Goal: Information Seeking & Learning: Stay updated

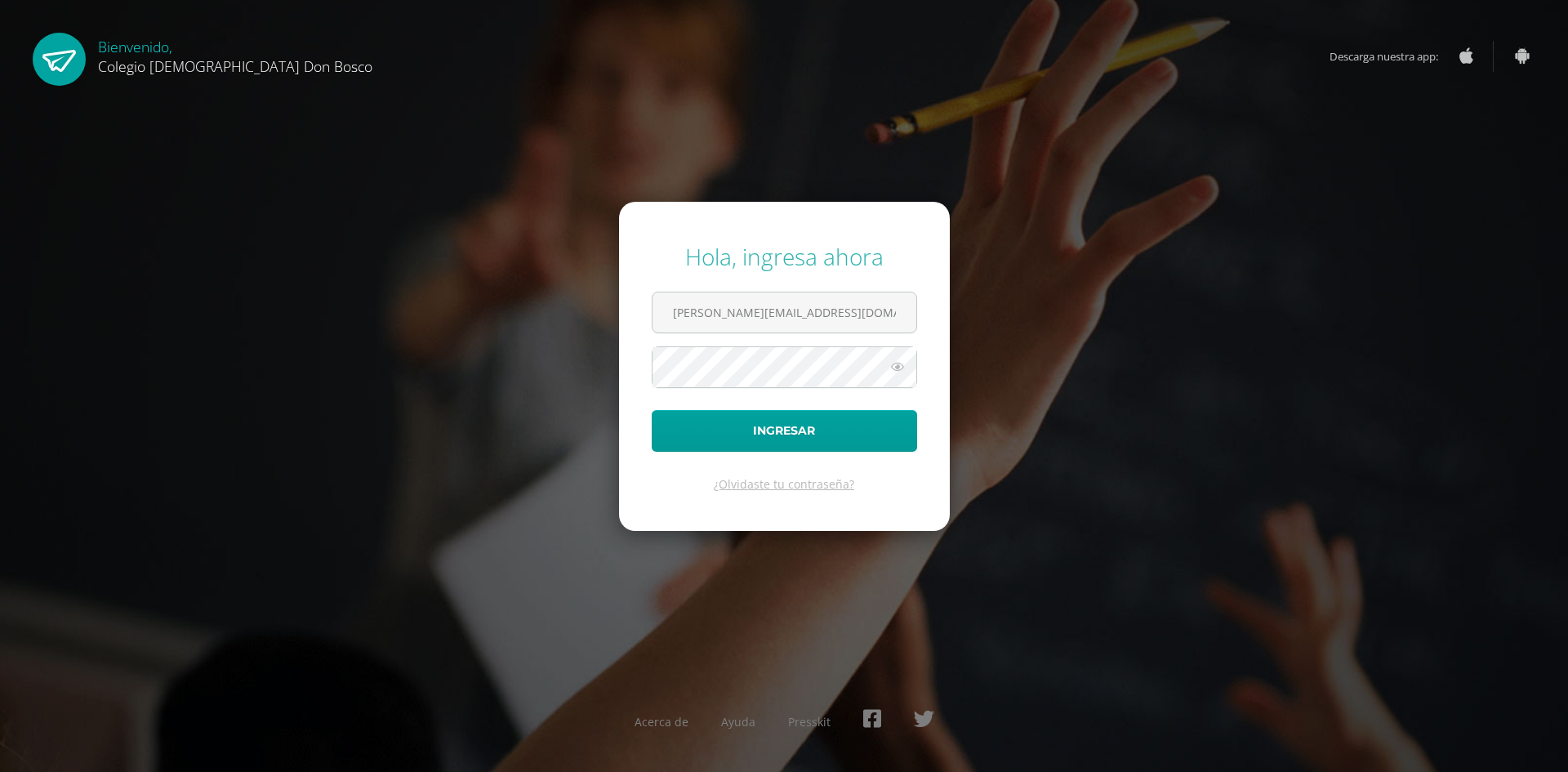
type input "[PERSON_NAME][EMAIL_ADDRESS][DOMAIN_NAME]"
click at [652, 410] on button "Ingresar" at bounding box center [784, 431] width 265 height 41
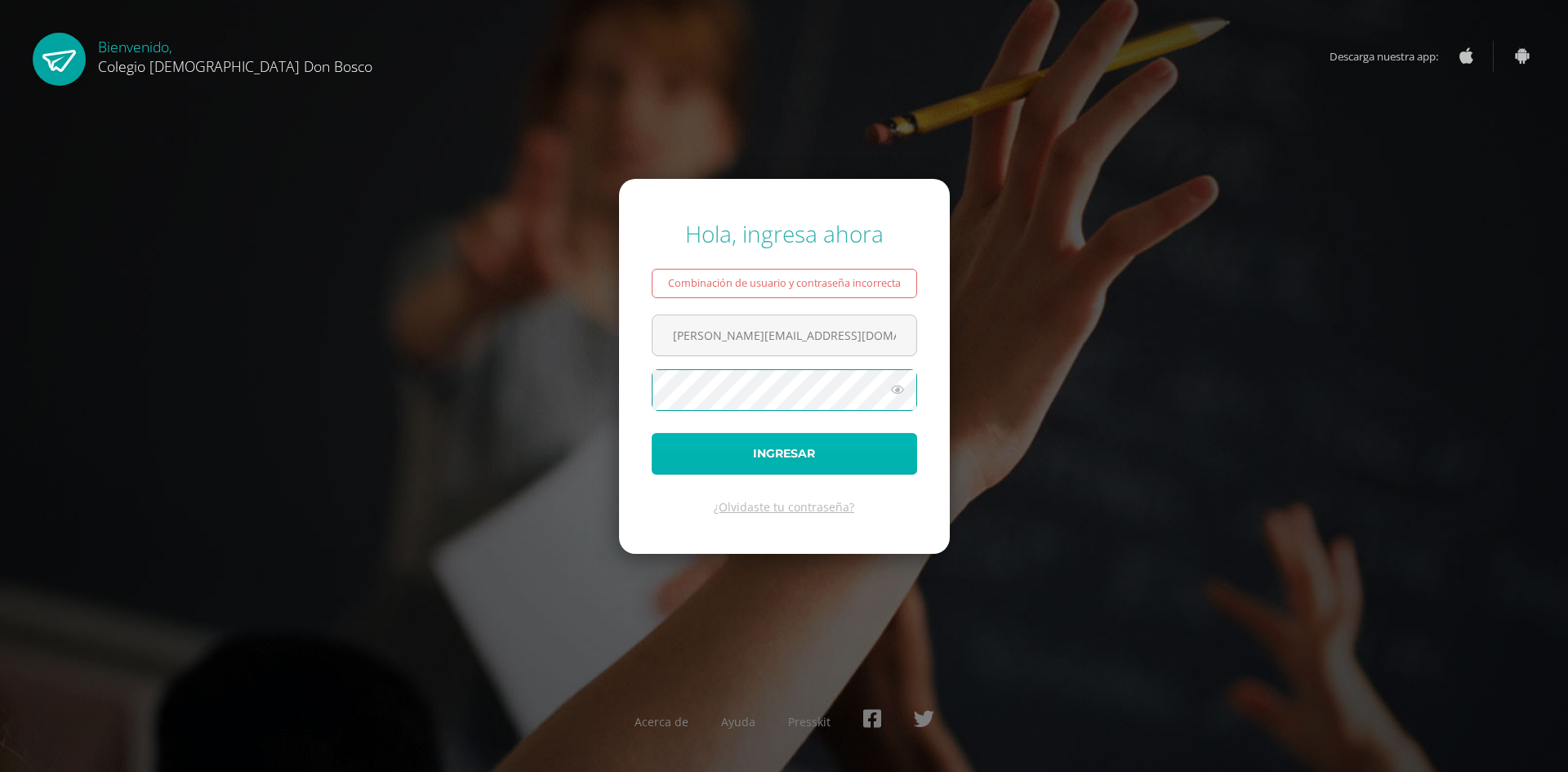
click at [854, 447] on button "Ingresar" at bounding box center [784, 454] width 265 height 41
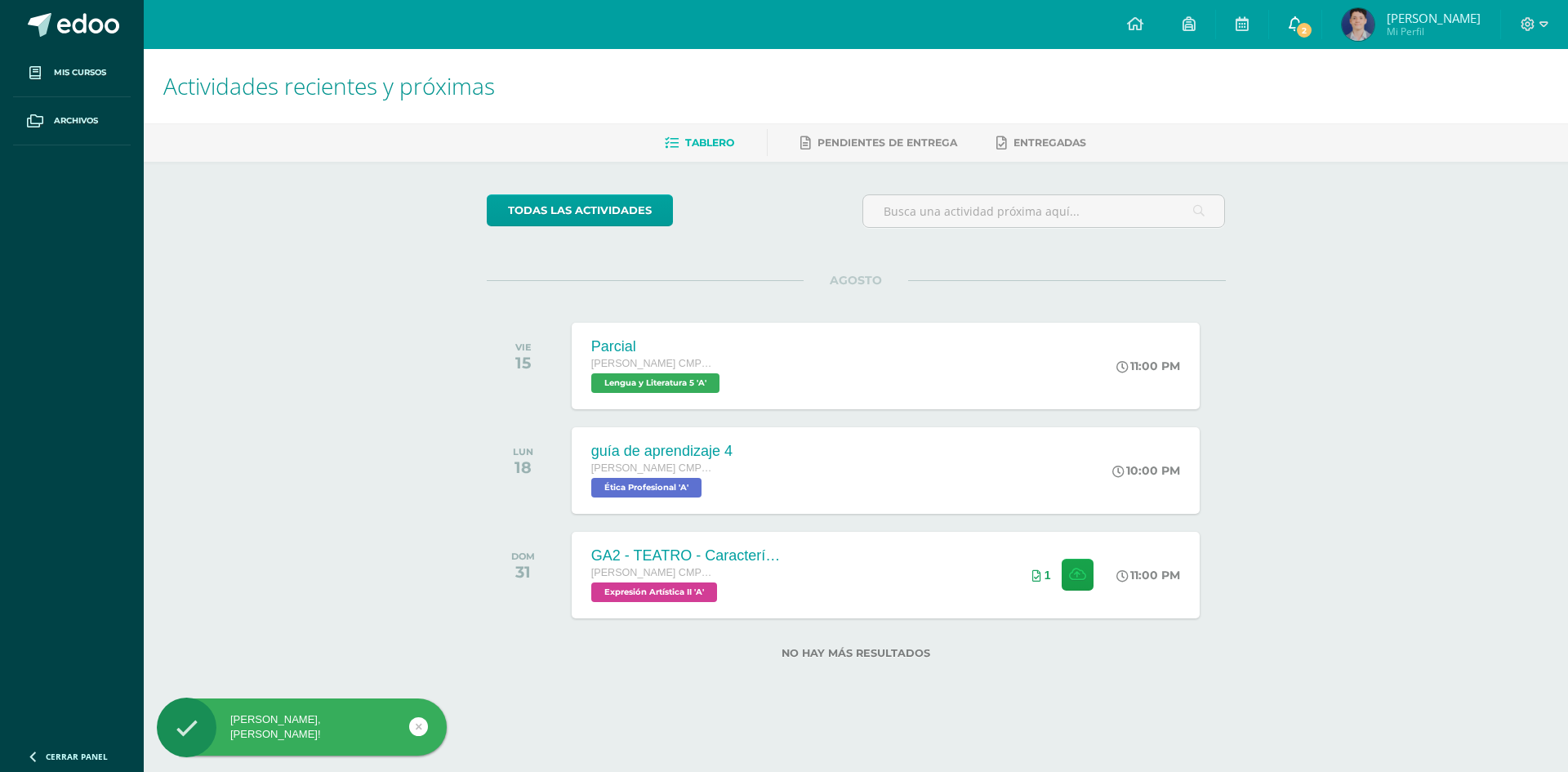
click at [1293, 32] on span at bounding box center [1295, 24] width 13 height 18
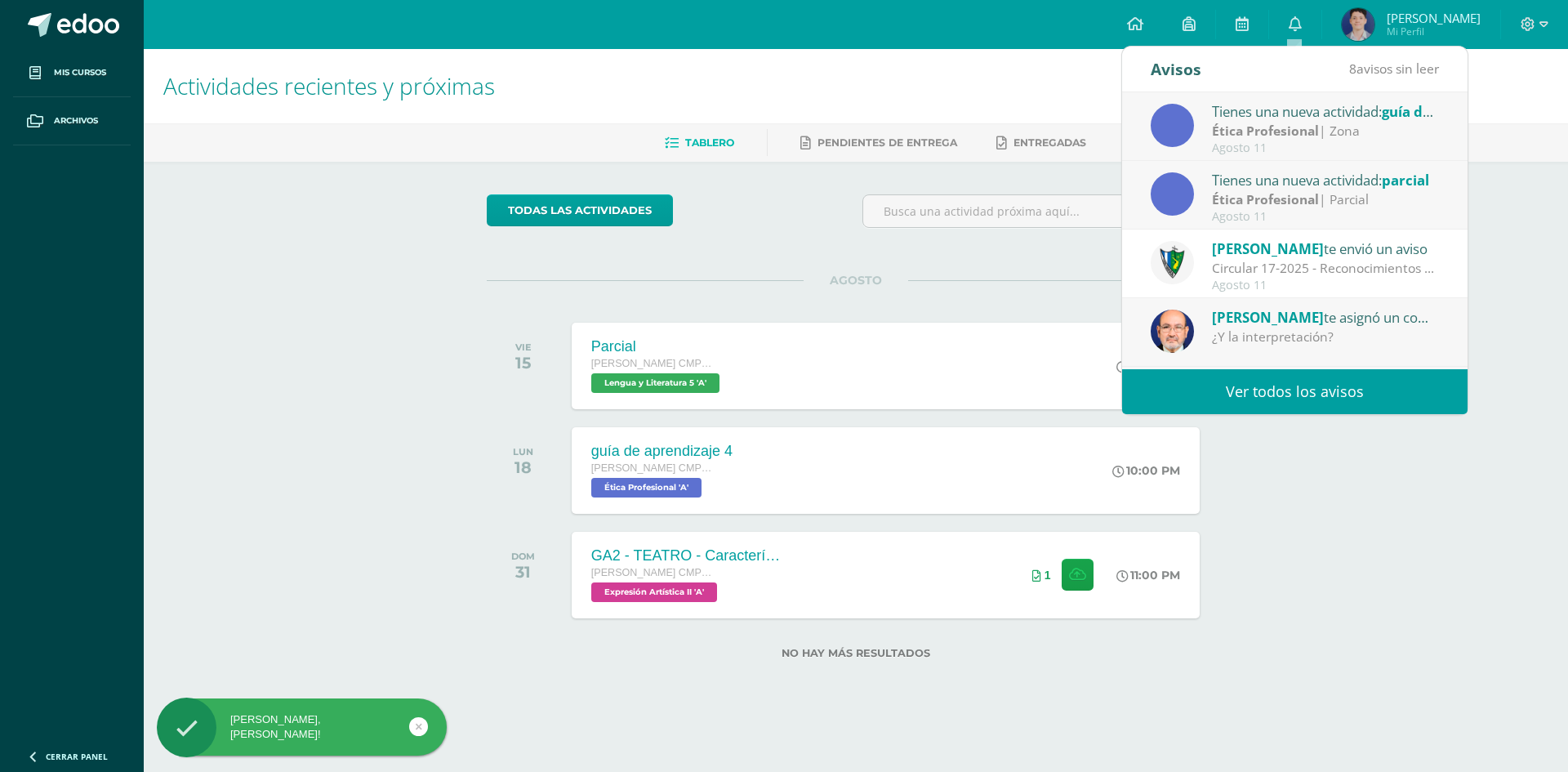
click at [1270, 391] on link "Ver todos los avisos" at bounding box center [1294, 391] width 345 height 45
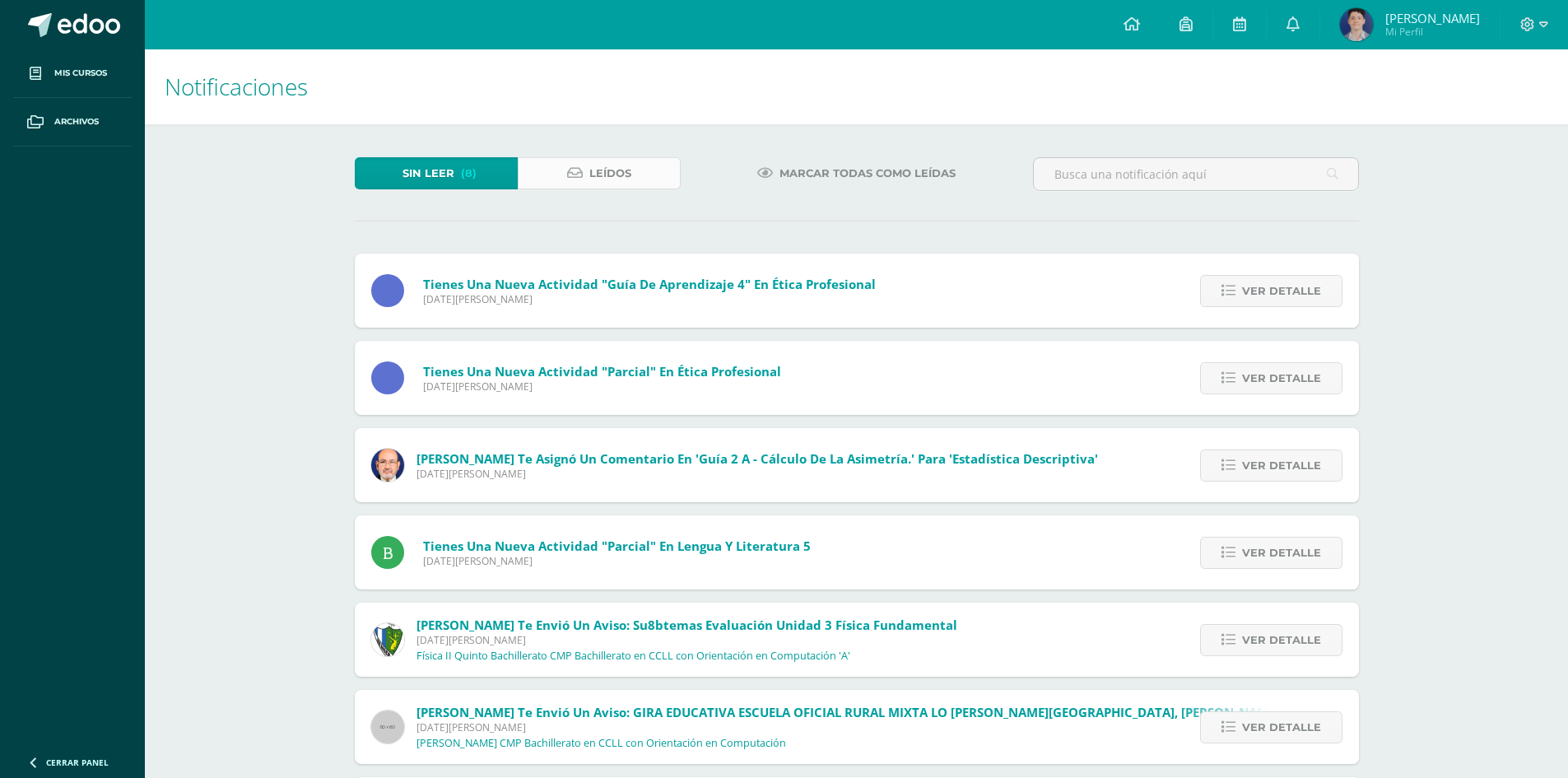
click at [612, 189] on link "Leídos" at bounding box center [600, 174] width 163 height 32
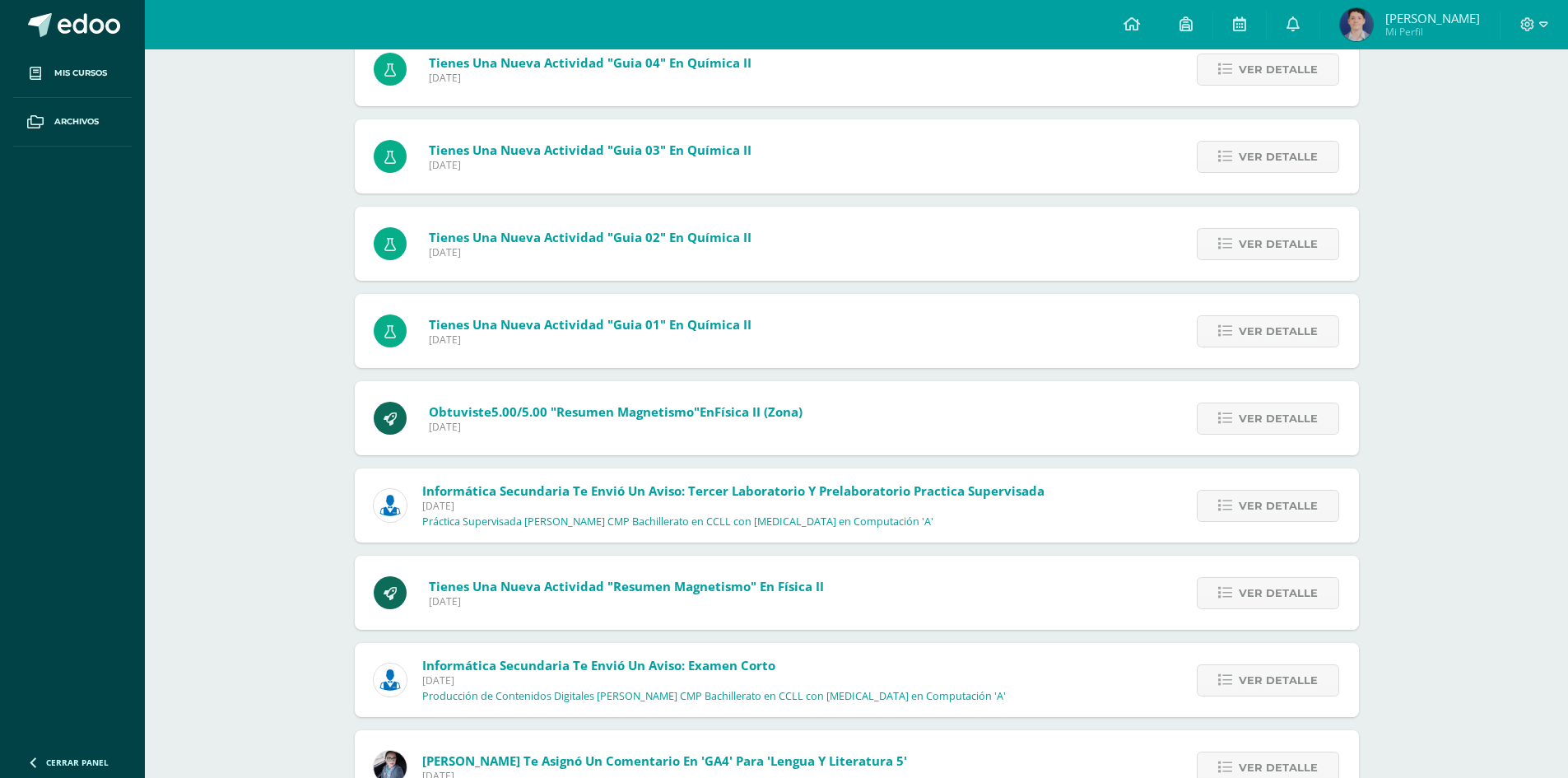
scroll to position [3756, 0]
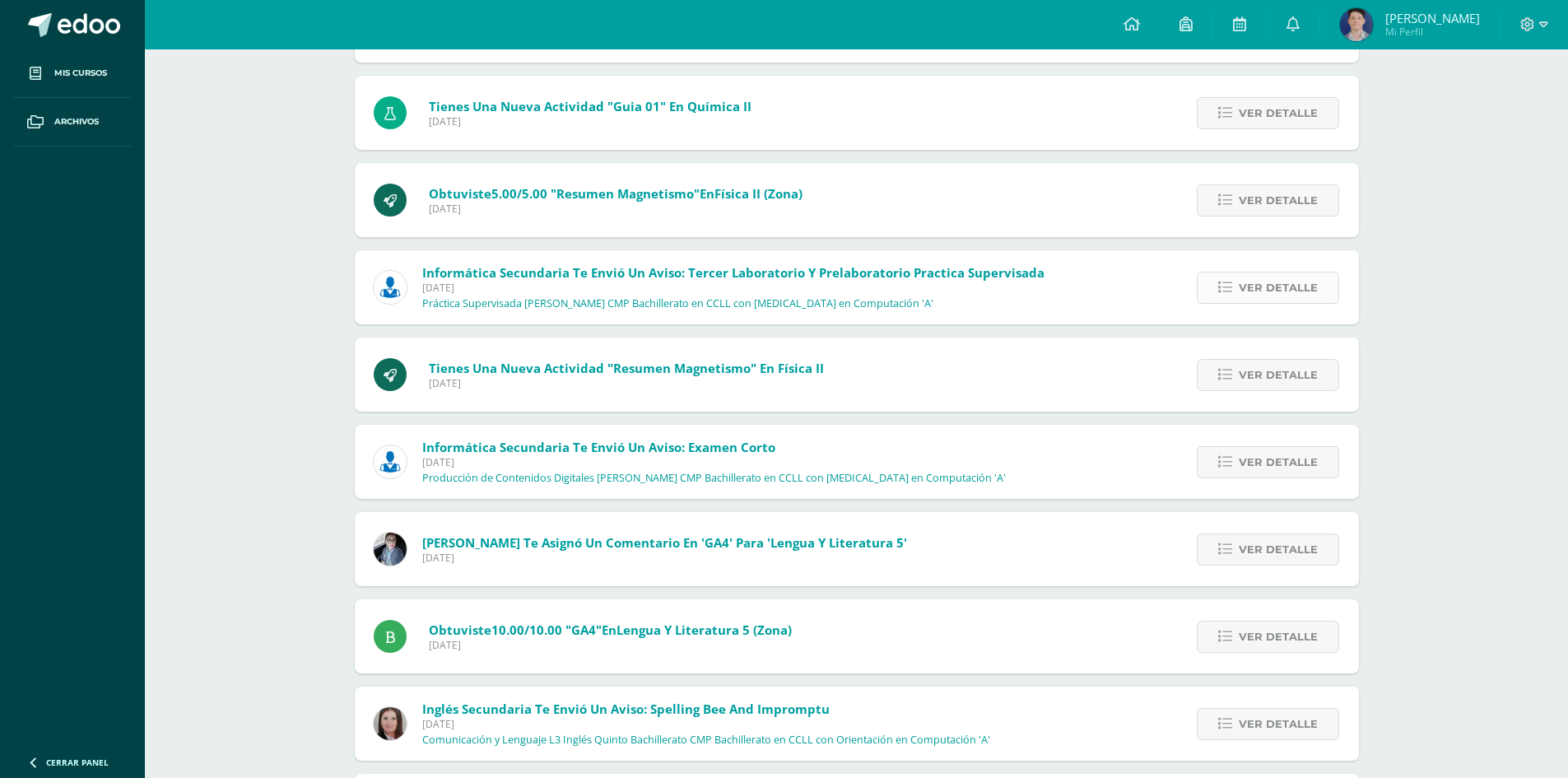
click at [1219, 289] on link "Ver detalle" at bounding box center [1268, 288] width 142 height 32
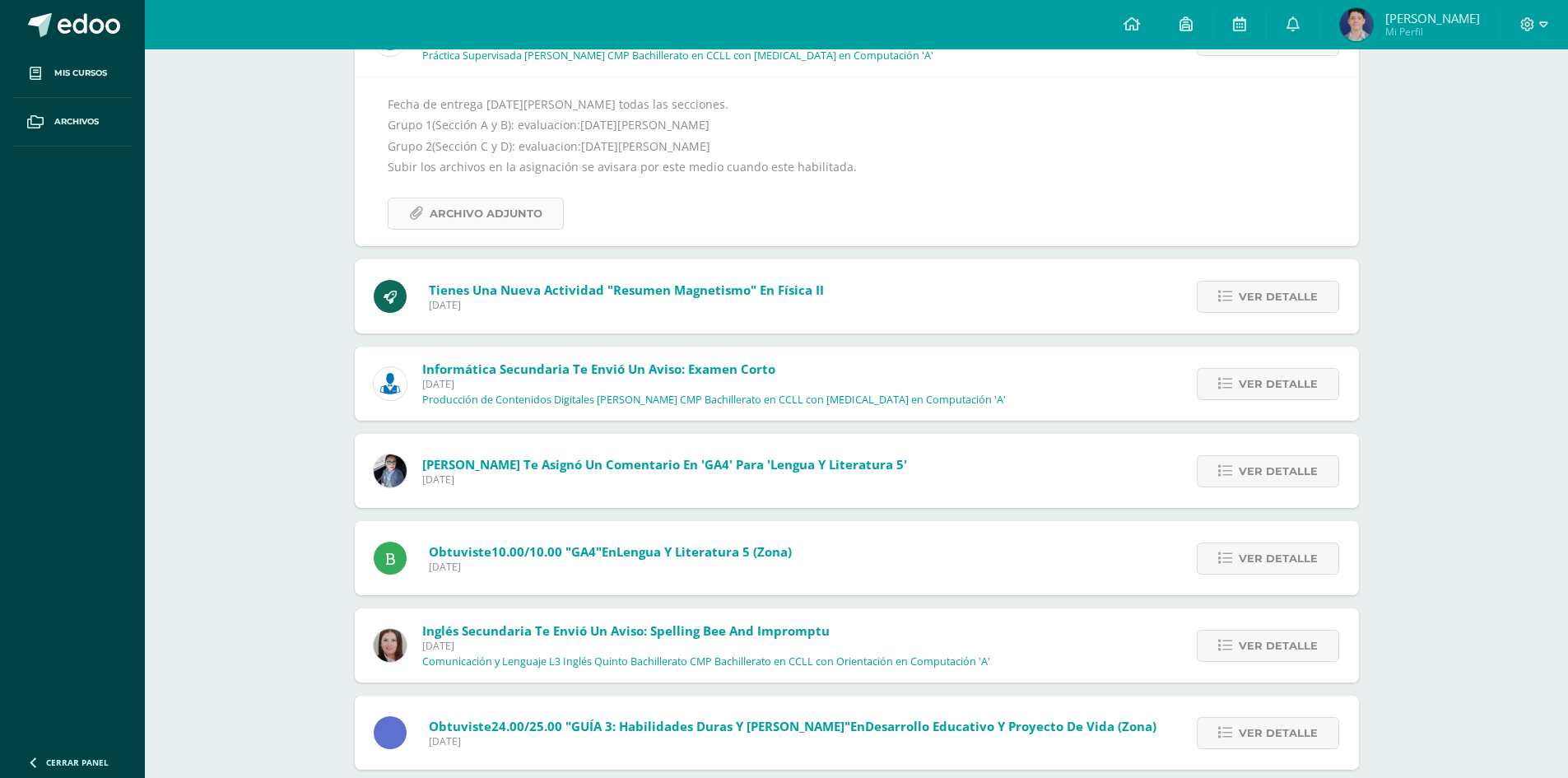
scroll to position [4058, 0]
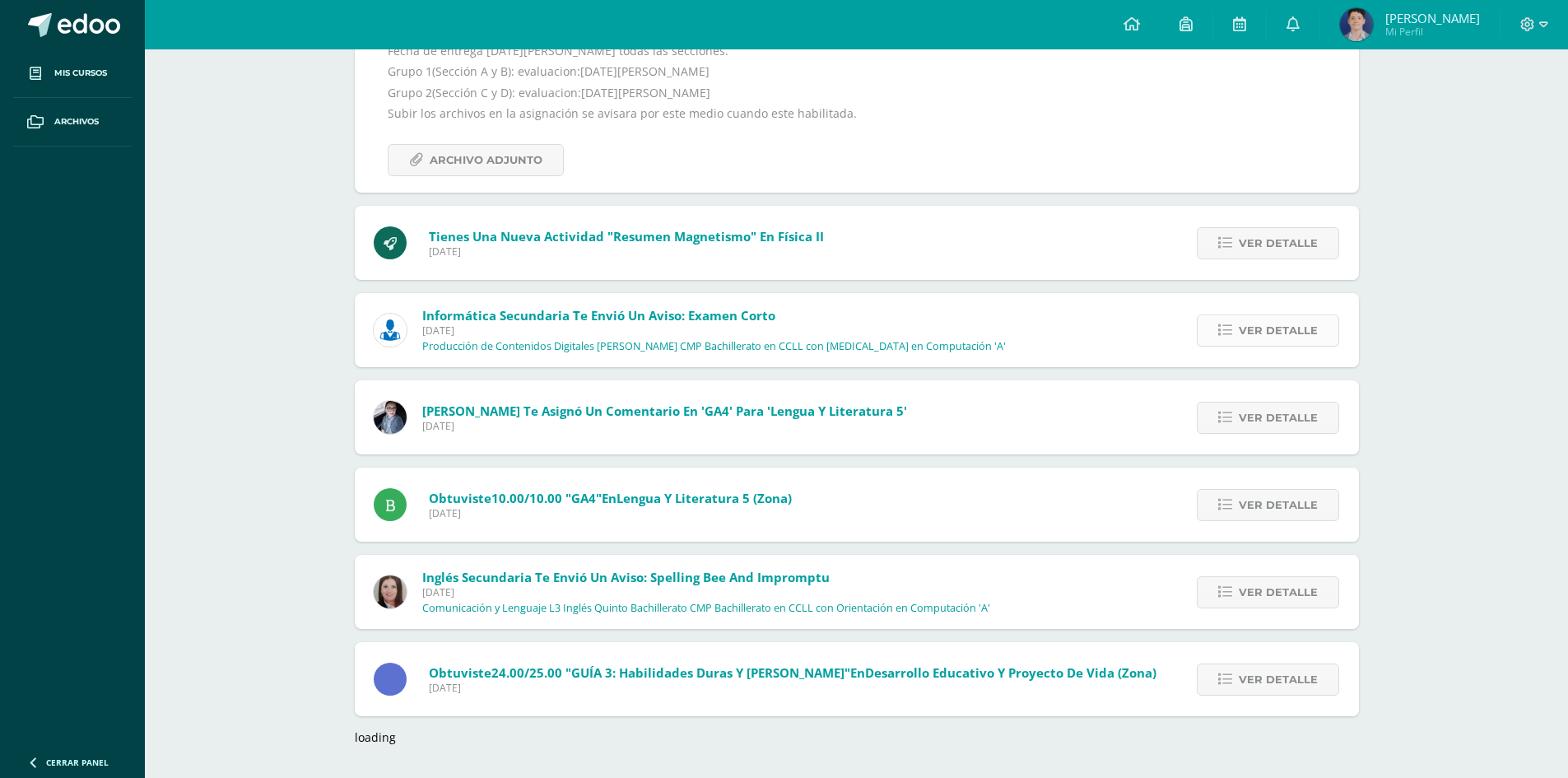
click at [1253, 328] on span "Ver detalle" at bounding box center [1278, 331] width 79 height 31
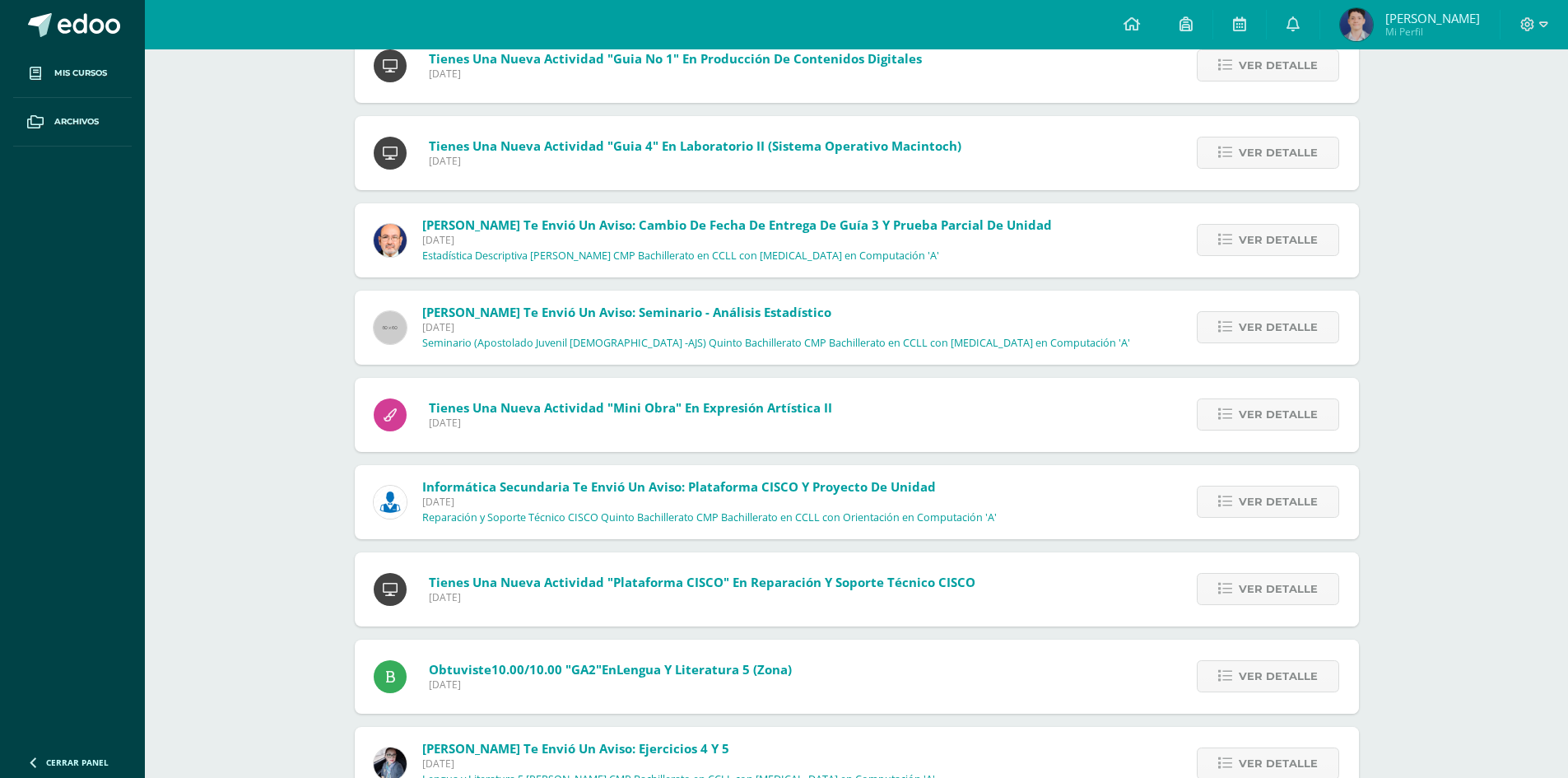
scroll to position [6039, 0]
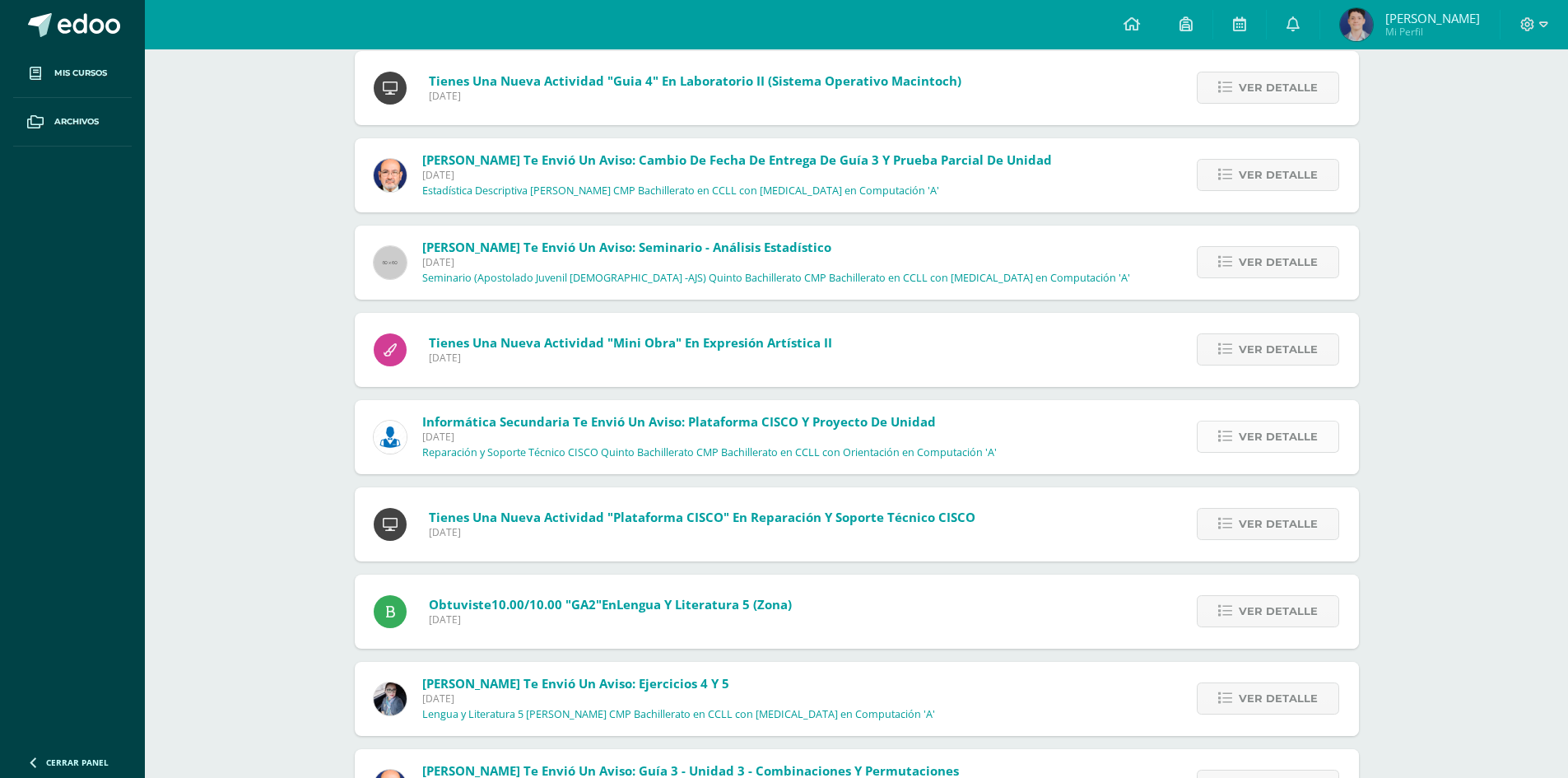
click at [1242, 440] on span "Ver detalle" at bounding box center [1278, 437] width 79 height 31
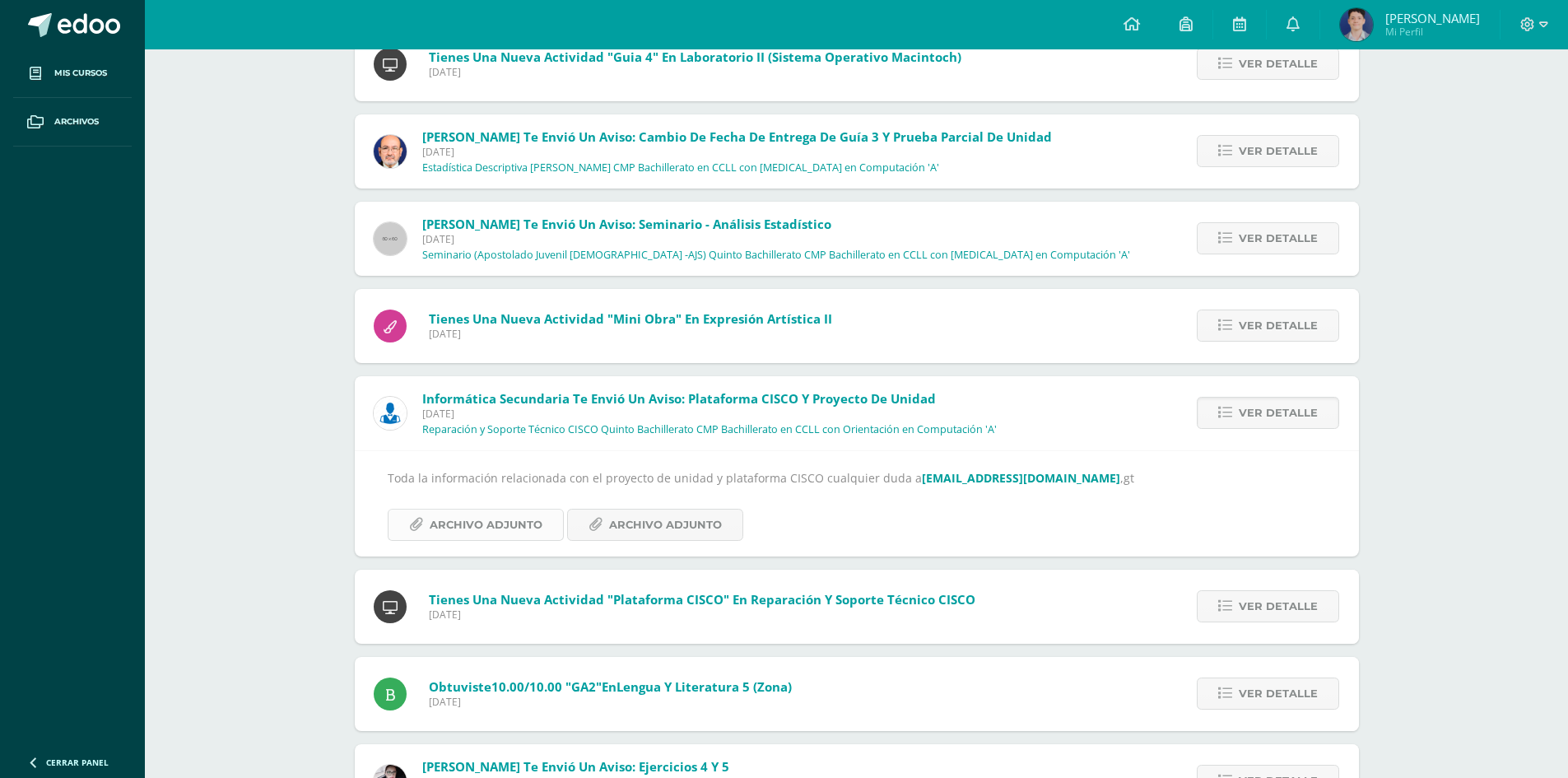
scroll to position [5964, 0]
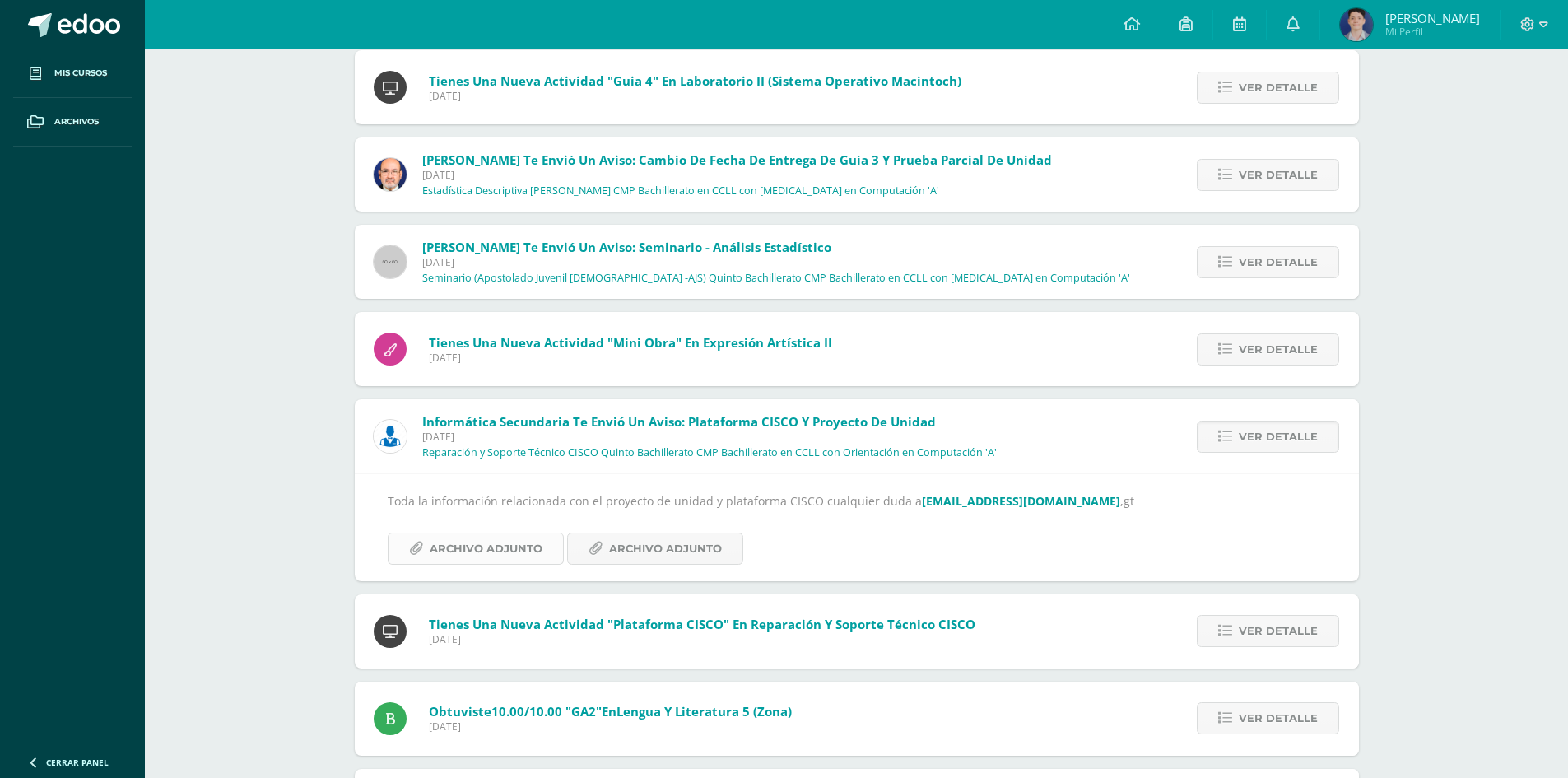
click at [461, 535] on span "Archivo Adjunto" at bounding box center [486, 549] width 113 height 31
click at [1529, 28] on icon at bounding box center [1527, 24] width 14 height 14
click at [1491, 116] on span "Cerrar sesión" at bounding box center [1491, 112] width 74 height 15
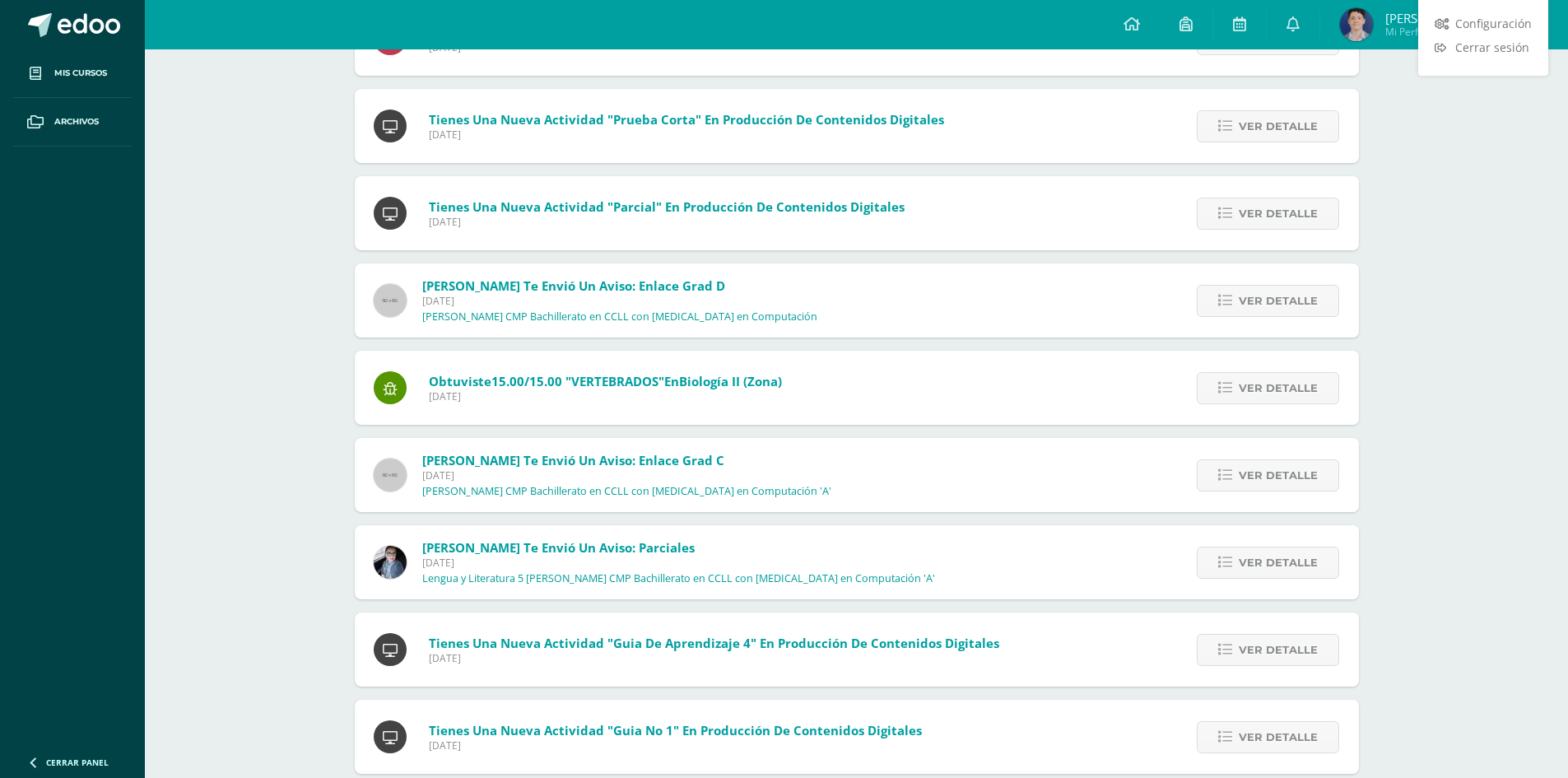
scroll to position [5141, 0]
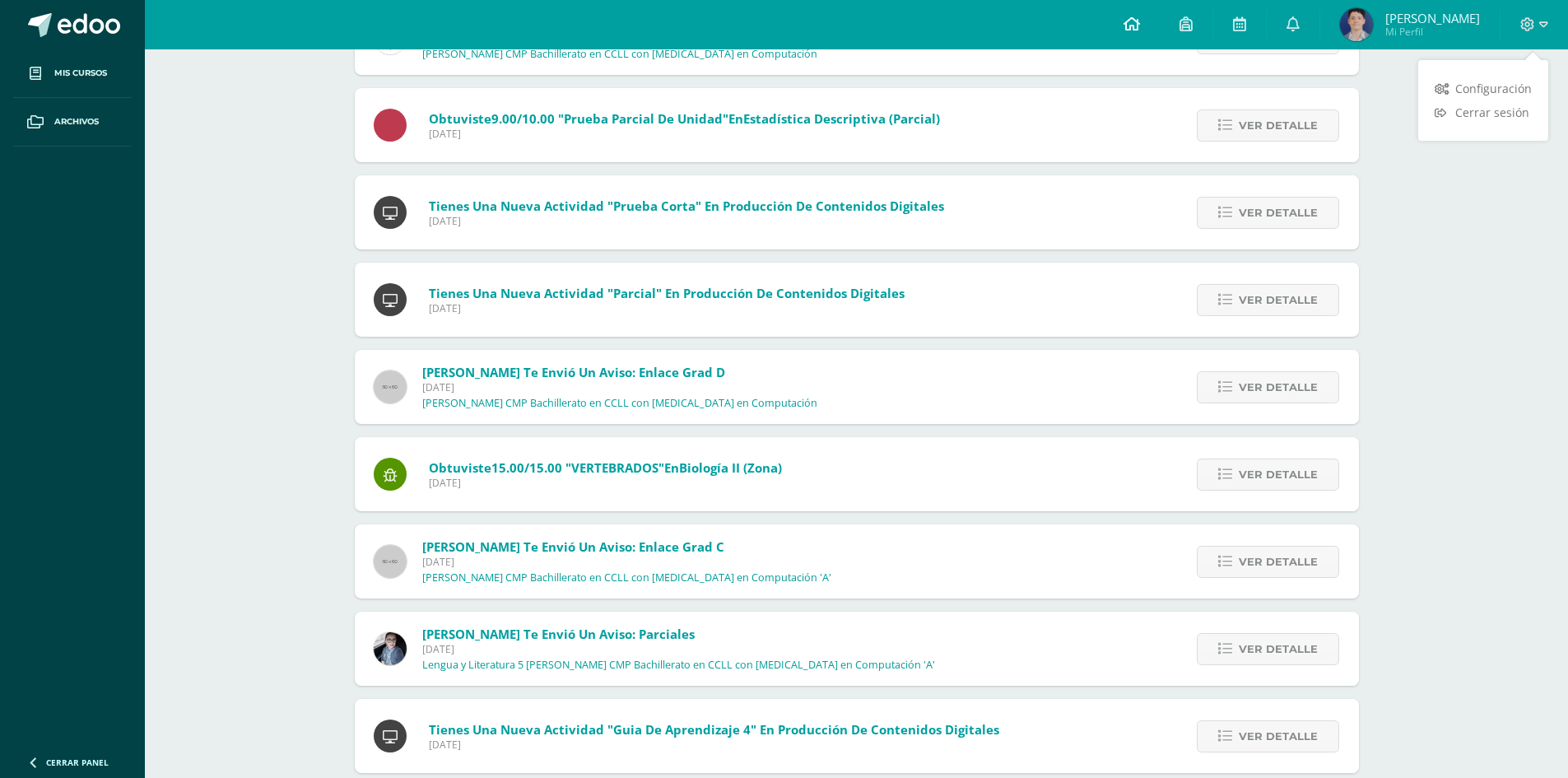
click at [1138, 26] on icon at bounding box center [1132, 23] width 16 height 14
click at [1345, 24] on img at bounding box center [1356, 25] width 33 height 33
